Goal: Task Accomplishment & Management: Manage account settings

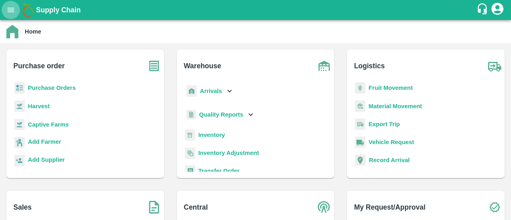
click at [14, 12] on icon "open drawer" at bounding box center [11, 10] width 7 height 4
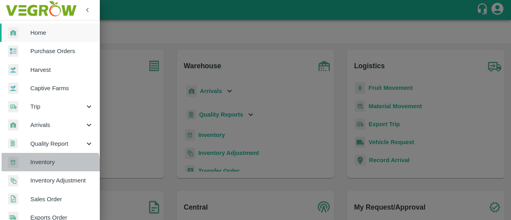
click at [42, 166] on span "Inventory" at bounding box center [61, 162] width 63 height 9
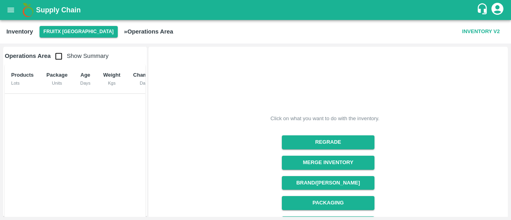
click at [66, 32] on button "FruitX [GEOGRAPHIC_DATA]" at bounding box center [79, 32] width 78 height 12
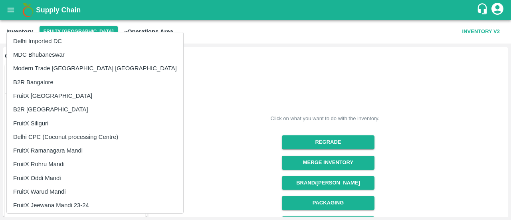
scroll to position [139, 0]
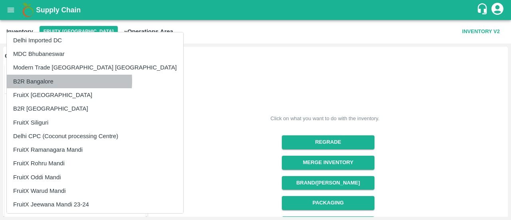
click at [43, 81] on li "B2R Bangalore" at bounding box center [95, 82] width 176 height 14
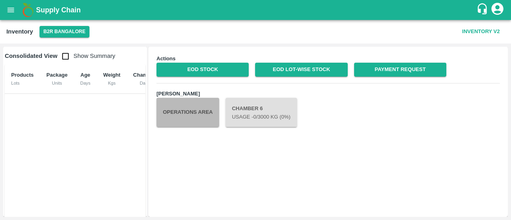
click at [178, 118] on button "Operations Area" at bounding box center [188, 112] width 63 height 29
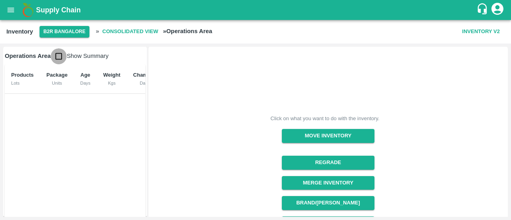
click at [58, 54] on input "checkbox" at bounding box center [59, 56] width 16 height 16
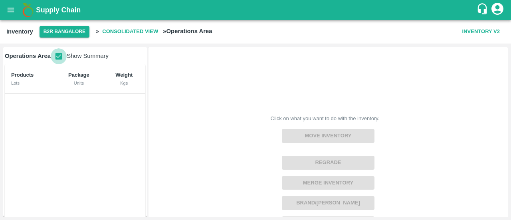
click at [58, 54] on input "checkbox" at bounding box center [59, 56] width 16 height 16
checkbox input "false"
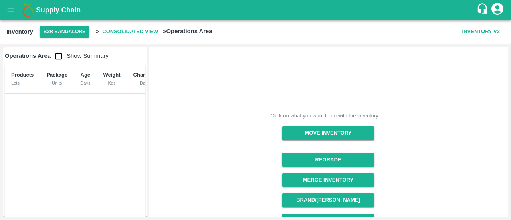
scroll to position [0, 0]
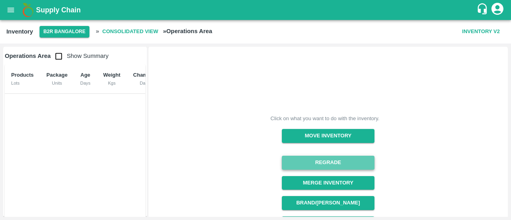
click at [295, 164] on button "Regrade" at bounding box center [328, 163] width 92 height 14
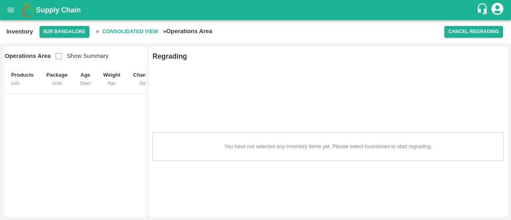
click at [58, 55] on span "Show Summary" at bounding box center [80, 56] width 58 height 6
click at [80, 30] on button "B2R Bangalore" at bounding box center [65, 32] width 50 height 12
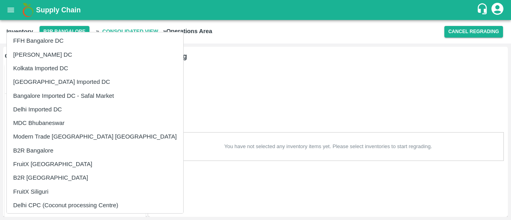
scroll to position [71, 0]
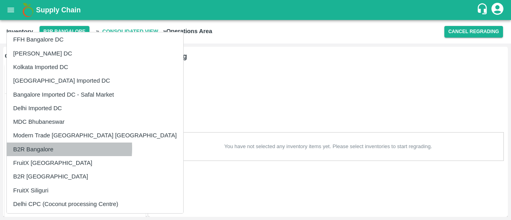
click at [30, 148] on li "B2R Bangalore" at bounding box center [95, 150] width 176 height 14
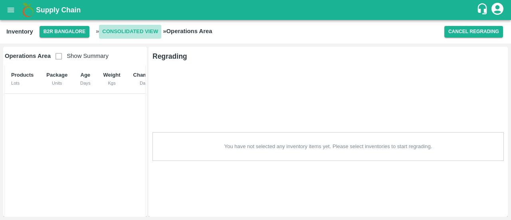
click at [132, 30] on b "Consolidated View" at bounding box center [130, 31] width 56 height 9
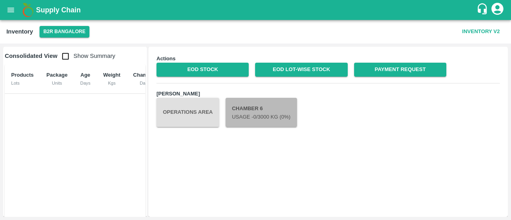
click at [245, 109] on button "Chamber 6 Usage - 0 /3000 Kg (0%)" at bounding box center [261, 112] width 71 height 29
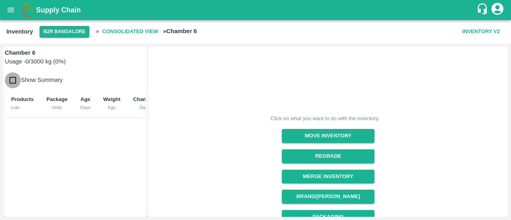
click at [13, 79] on input "checkbox" at bounding box center [13, 80] width 16 height 16
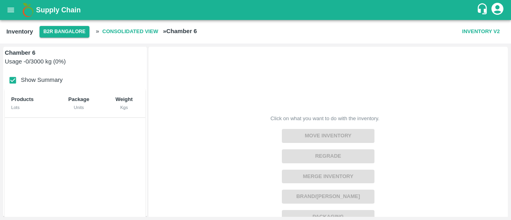
click at [13, 79] on input "checkbox" at bounding box center [13, 80] width 16 height 16
checkbox input "false"
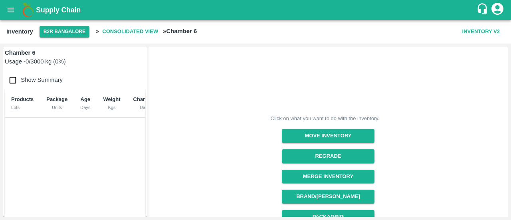
click at [20, 54] on b "Chamber 6" at bounding box center [20, 53] width 31 height 6
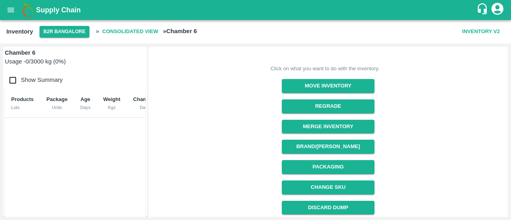
scroll to position [51, 0]
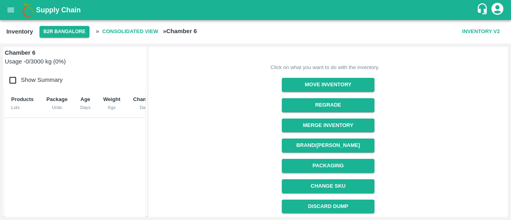
click at [118, 32] on b "Consolidated View" at bounding box center [130, 31] width 56 height 9
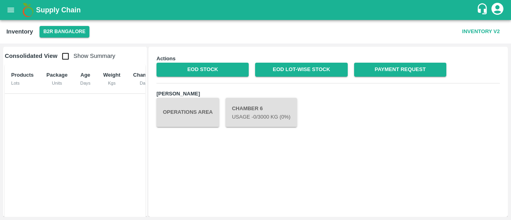
click at [192, 110] on button "Operations Area" at bounding box center [188, 112] width 63 height 29
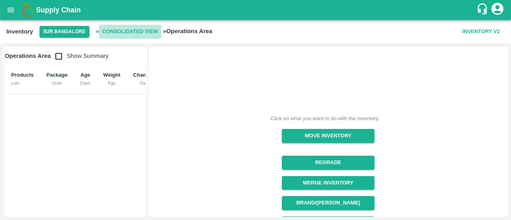
click at [139, 32] on b "Consolidated View" at bounding box center [130, 31] width 56 height 9
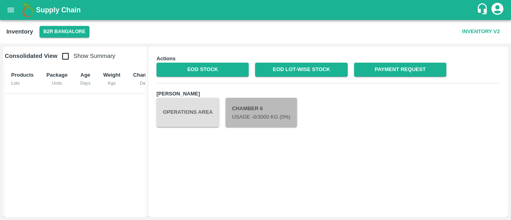
click at [246, 115] on p "Usage - 0 /3000 Kg (0%)" at bounding box center [261, 117] width 59 height 8
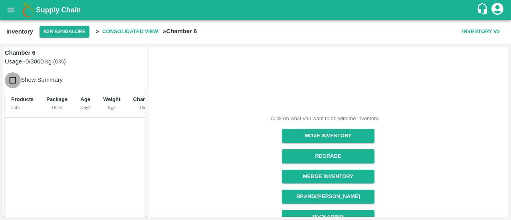
click at [12, 83] on input "checkbox" at bounding box center [13, 80] width 16 height 16
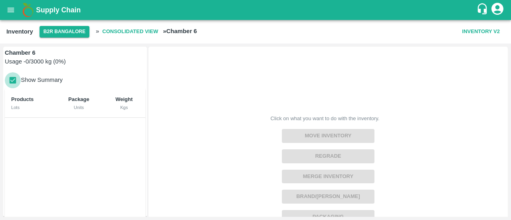
click at [12, 83] on input "checkbox" at bounding box center [13, 80] width 16 height 16
checkbox input "false"
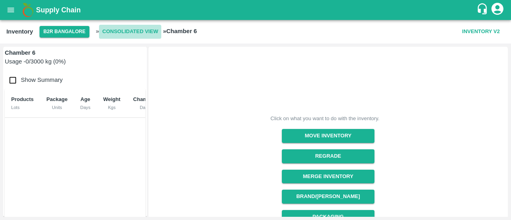
click at [113, 34] on b "Consolidated View" at bounding box center [130, 31] width 56 height 9
